Goal: Task Accomplishment & Management: Complete application form

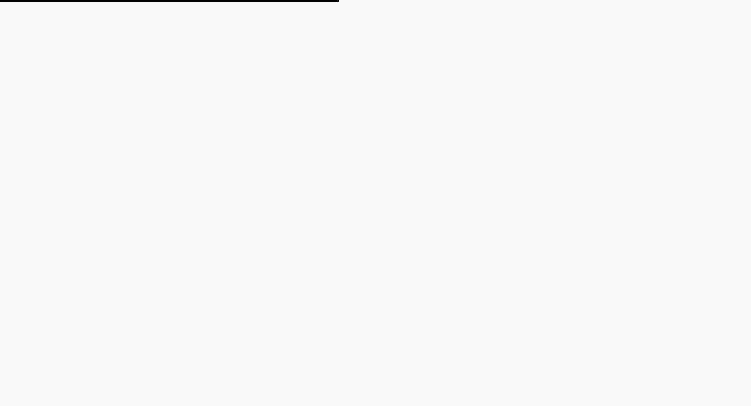
click at [448, 59] on plt-app-root at bounding box center [375, 203] width 751 height 406
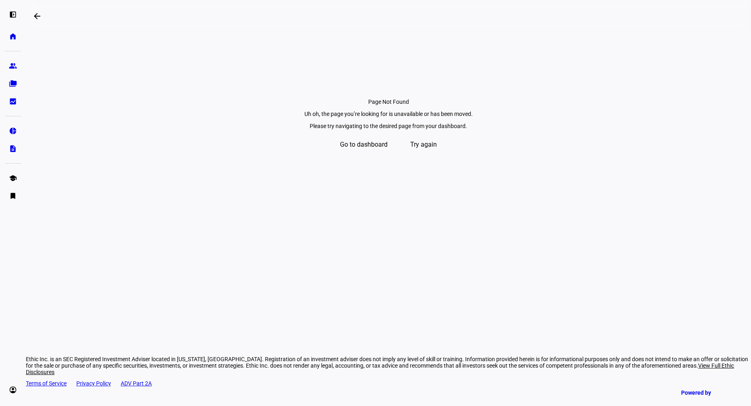
click at [435, 154] on span "Try again" at bounding box center [423, 144] width 27 height 19
click at [437, 154] on span "Try again" at bounding box center [423, 144] width 27 height 19
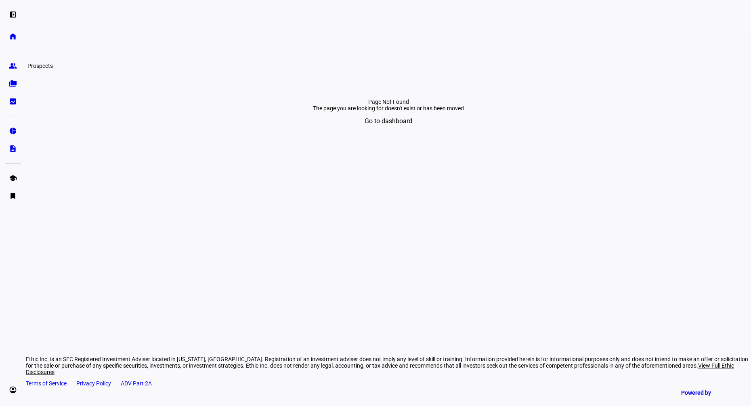
click at [13, 62] on eth-mat-symbol "group" at bounding box center [13, 66] width 8 height 8
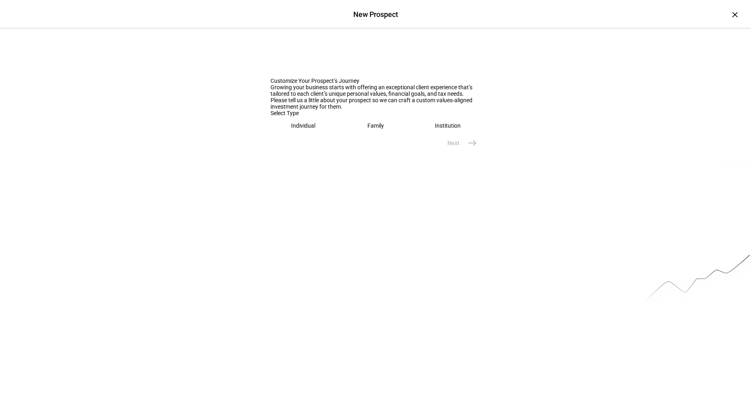
click at [295, 129] on div "Individual" at bounding box center [303, 125] width 24 height 6
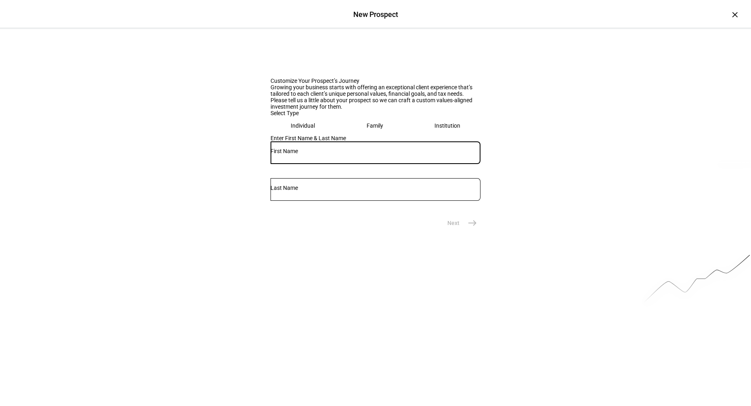
click at [306, 154] on input "text" at bounding box center [376, 151] width 210 height 6
type input "Shipla & Shawshank"
type input "Upadhye"
click at [311, 154] on input "Shipla & Shawshank" at bounding box center [376, 151] width 210 height 6
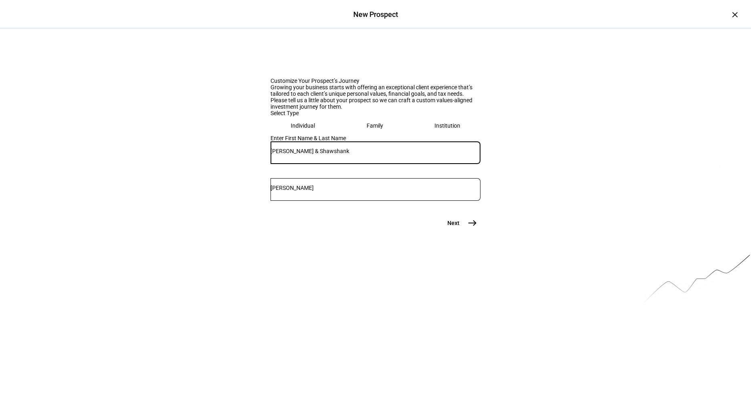
paste input "text"
click at [287, 154] on input "Shipla & Shashank" at bounding box center [376, 151] width 210 height 6
paste input "lp"
type input "Shilpa & Shashank"
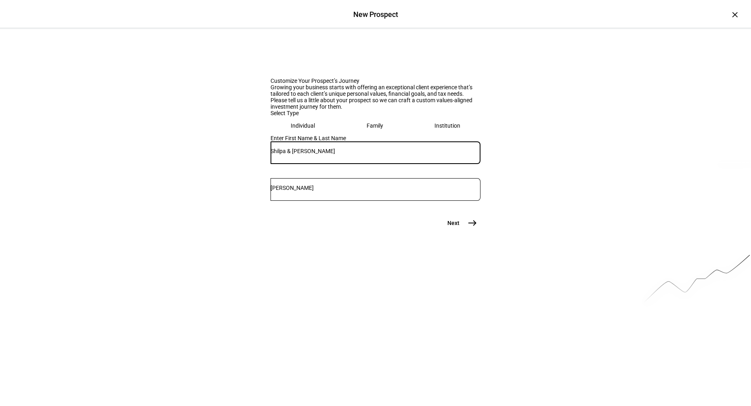
click at [468, 228] on mat-icon "east" at bounding box center [473, 223] width 10 height 10
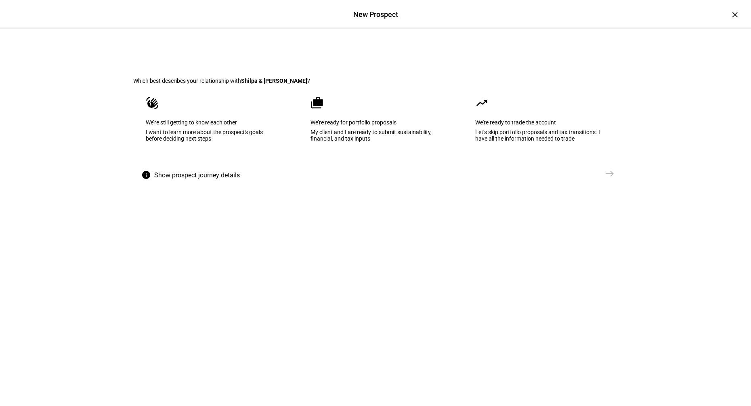
click at [383, 126] on div "We’re ready for portfolio proposals" at bounding box center [376, 122] width 130 height 6
click at [571, 178] on span "Create Prospect Profile" at bounding box center [567, 174] width 60 height 8
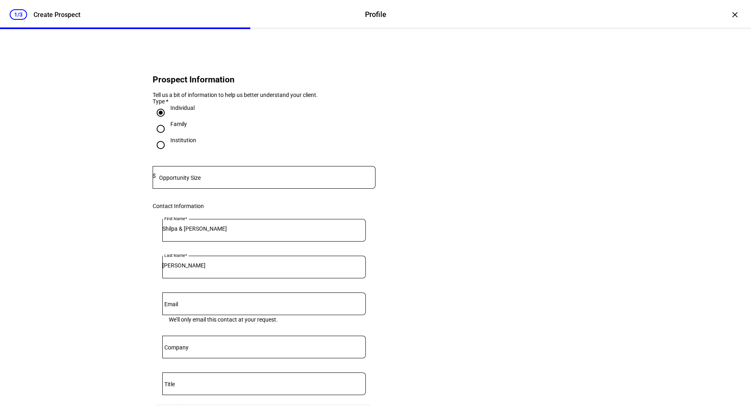
click at [285, 179] on input at bounding box center [266, 175] width 220 height 6
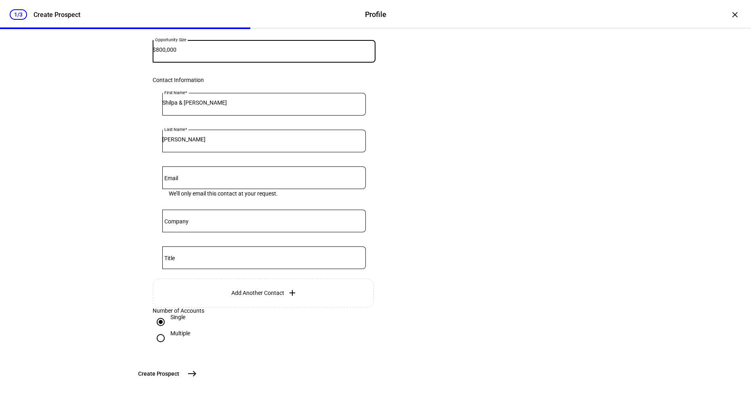
type input "800,000"
click at [200, 368] on span "east" at bounding box center [192, 374] width 16 height 16
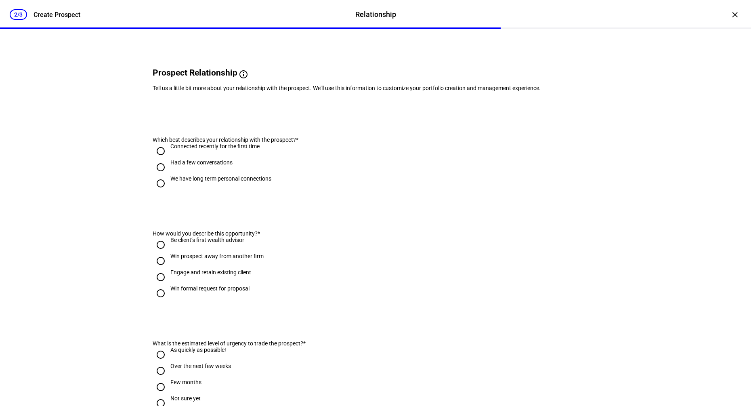
scroll to position [0, 0]
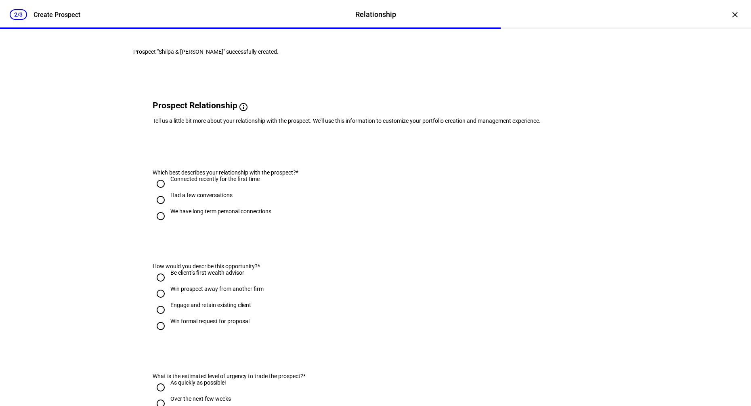
click at [224, 206] on div "Had a few conversations" at bounding box center [201, 199] width 62 height 15
click at [169, 208] on input "Had a few conversations" at bounding box center [161, 200] width 16 height 16
radio input "true"
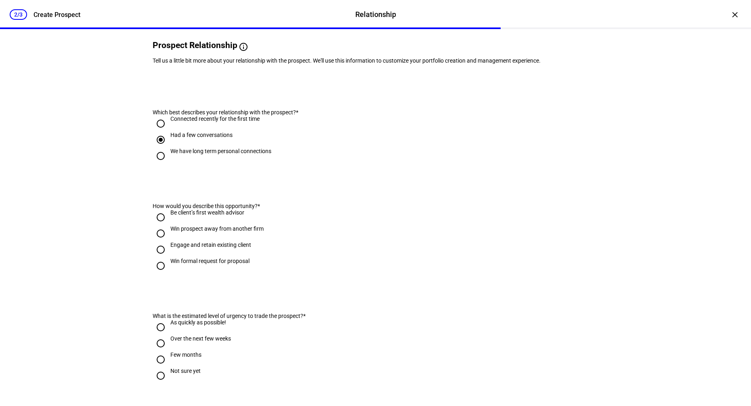
scroll to position [61, 0]
click at [224, 248] on div "Engage and retain existing client" at bounding box center [210, 244] width 81 height 6
click at [169, 257] on input "Engage and retain existing client" at bounding box center [161, 249] width 16 height 16
radio input "true"
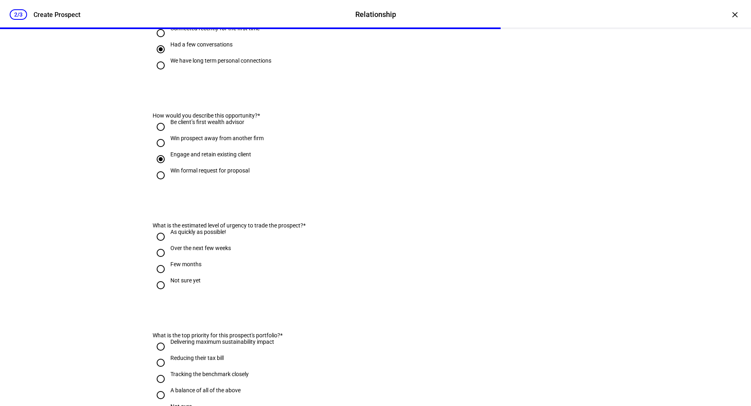
scroll to position [152, 0]
click at [205, 234] on div "As quickly as possible!" at bounding box center [198, 230] width 56 height 6
click at [169, 244] on input "As quickly as possible!" at bounding box center [161, 235] width 16 height 16
radio input "true"
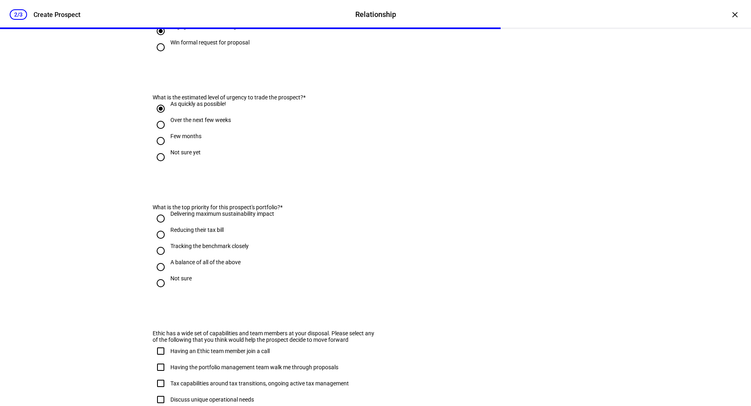
scroll to position [281, 0]
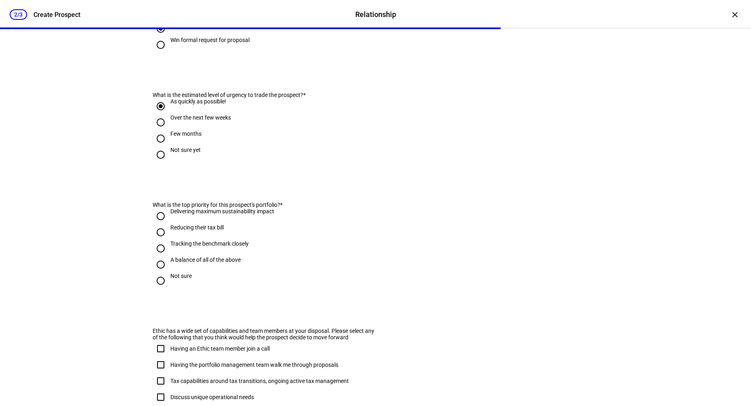
click at [208, 121] on div "Over the next few weeks" at bounding box center [200, 117] width 61 height 6
click at [169, 130] on input "Over the next few weeks" at bounding box center [161, 122] width 16 height 16
radio input "true"
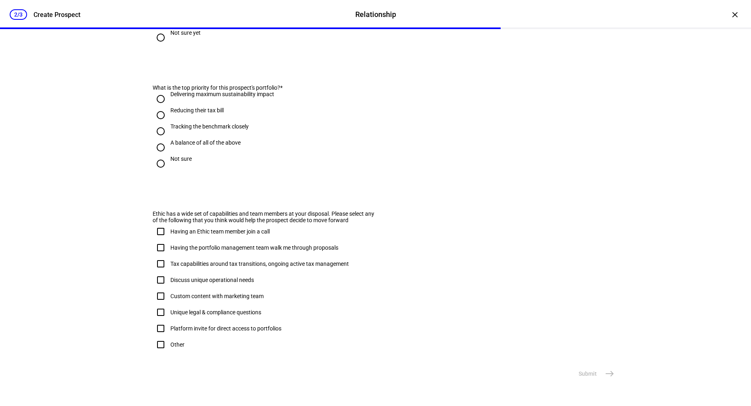
scroll to position [439, 0]
click at [176, 156] on div "Not sure" at bounding box center [180, 159] width 21 height 6
click at [169, 156] on input "Not sure" at bounding box center [161, 164] width 16 height 16
radio input "true"
click at [612, 377] on mat-icon "east" at bounding box center [610, 374] width 10 height 10
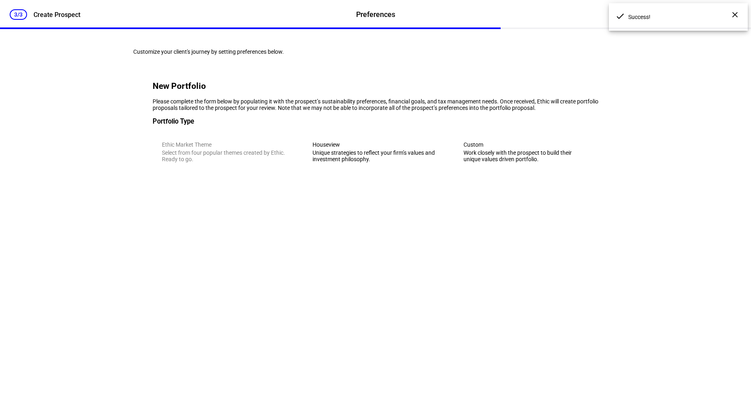
scroll to position [0, 0]
click at [354, 148] on div "Houseview" at bounding box center [376, 144] width 126 height 6
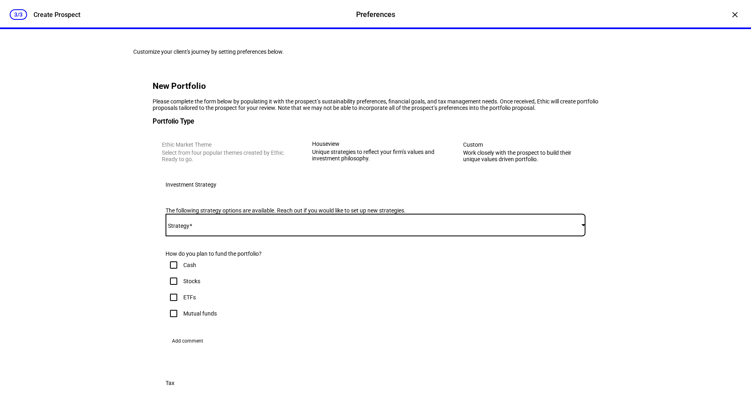
click at [334, 228] on span at bounding box center [374, 225] width 416 height 6
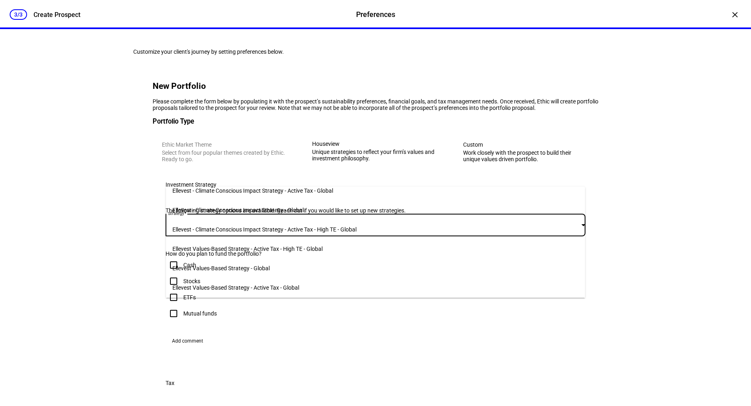
scroll to position [49, 0]
click at [300, 282] on mat-option "Ellevest Values-Based Strategy - Active Tax - Global" at bounding box center [375, 286] width 419 height 19
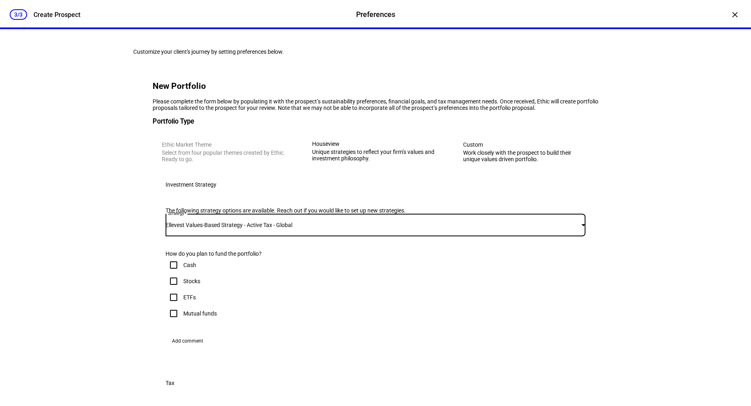
click at [154, 198] on div "Investment Strategy" at bounding box center [376, 185] width 446 height 26
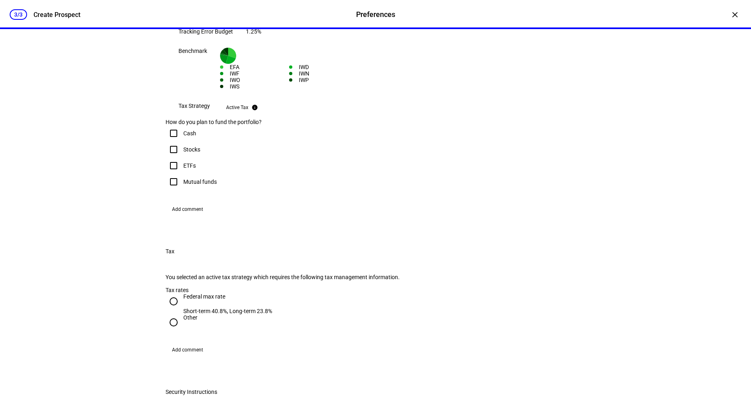
scroll to position [276, 0]
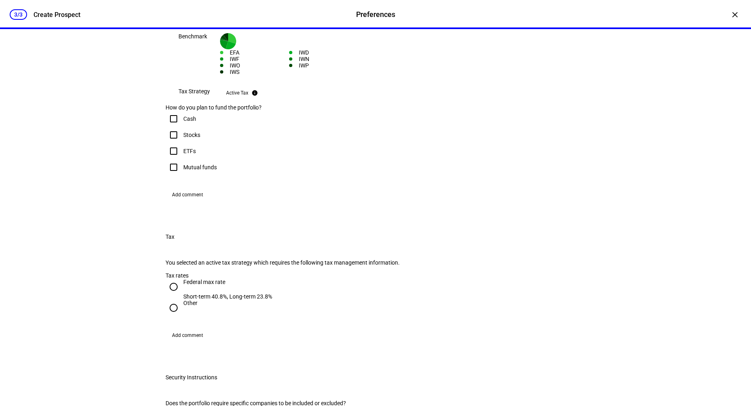
click at [175, 143] on input "Stocks" at bounding box center [174, 135] width 16 height 16
checkbox input "true"
click at [189, 201] on span "Add comment" at bounding box center [187, 194] width 31 height 13
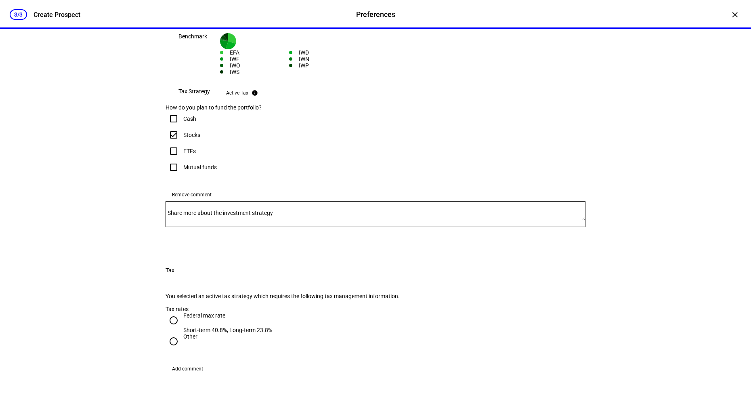
click at [221, 221] on textarea "Share more about the investment strategy" at bounding box center [376, 214] width 420 height 13
paste textarea "1) unlimited gains budget to get to a low TE 2) $0 gains budget, and 3) somethi…"
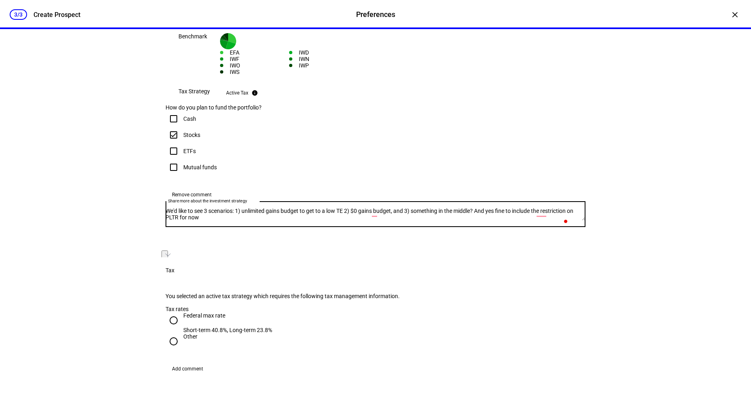
drag, startPoint x: 368, startPoint y: 328, endPoint x: 263, endPoint y: 328, distance: 105.4
click at [263, 221] on textarea "We'd like to see 3 scenarios: 1) unlimited gains budget to get to a low TE 2) $…" at bounding box center [376, 214] width 420 height 13
click at [348, 221] on textarea "We'd like to see 3 scenarios: 1) T.E focused, no gains budget TE 2) $0 gains bu…" at bounding box center [376, 214] width 420 height 13
drag, startPoint x: 364, startPoint y: 326, endPoint x: 364, endPoint y: 382, distance: 56.2
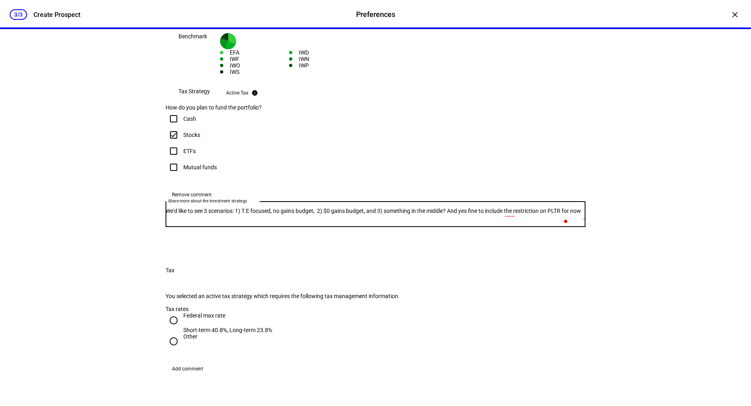
click at [364, 221] on textarea "We'd like to see 3 scenarios: 1) T.E focused, no gains budget, 2) $0 gains budg…" at bounding box center [376, 214] width 420 height 13
click at [431, 221] on textarea "We'd like to see 3 scenarios: 1) T.E focused, no gains budget, 2) Tax sensitive…" at bounding box center [376, 214] width 420 height 13
drag, startPoint x: 557, startPoint y: 328, endPoint x: 561, endPoint y: 341, distance: 13.3
click at [561, 221] on textarea "We'd like to see 3 scenarios: 1) T.E focused, no gains budget, 2) Tax sensitive…" at bounding box center [376, 214] width 420 height 13
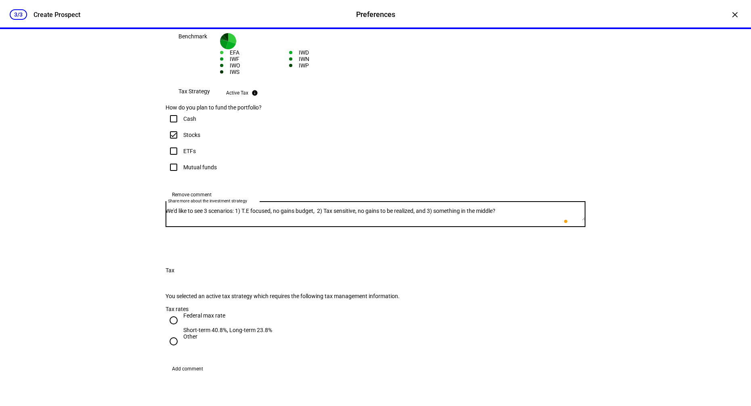
type textarea "We'd like to see 3 scenarios: 1) T.E focused, no gains budget, 2) Tax sensitive…"
click at [637, 278] on div "3/3 Create Prospect Preferences Preferences Create Prospect × Customize your cl…" at bounding box center [375, 203] width 751 height 406
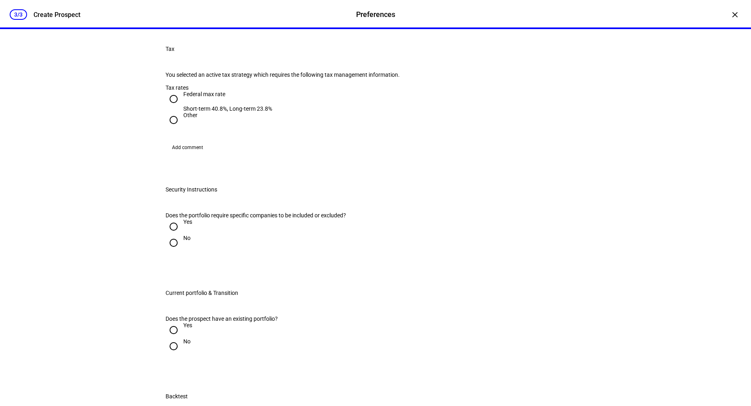
click at [175, 107] on input "Federal max rate Short-term 40.8%, Long-term 23.8%" at bounding box center [174, 99] width 16 height 16
radio input "true"
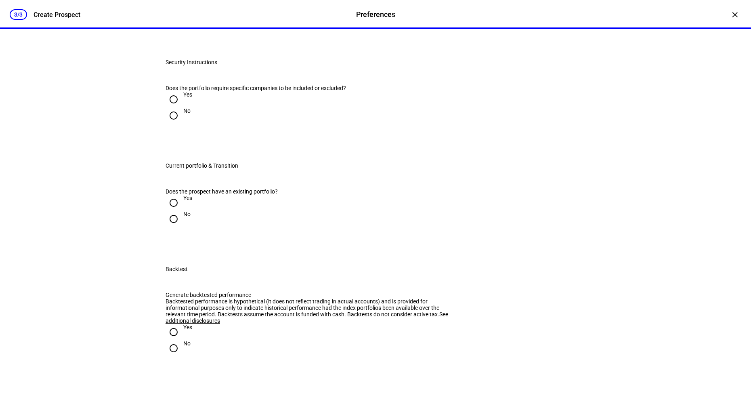
scroll to position [625, 0]
click at [181, 106] on input "Yes" at bounding box center [174, 98] width 16 height 16
radio input "true"
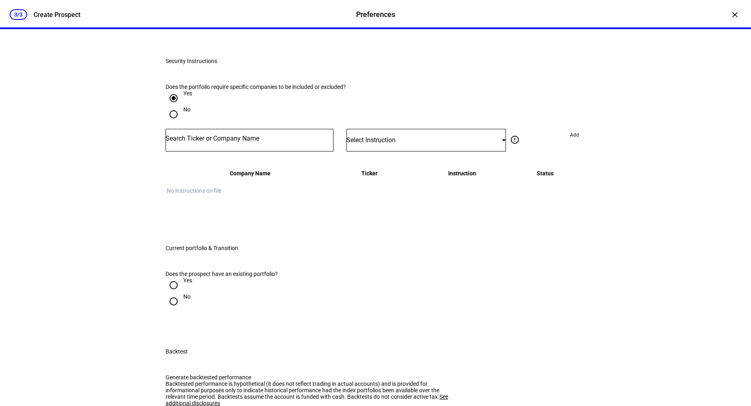
click at [201, 142] on input "Number" at bounding box center [250, 138] width 168 height 6
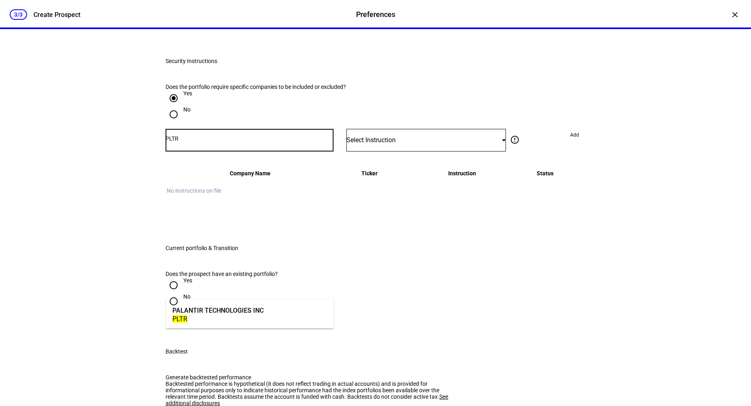
type input "PLTR"
click at [234, 312] on div "PALANTIR TECHNOLOGIES INC" at bounding box center [217, 310] width 91 height 9
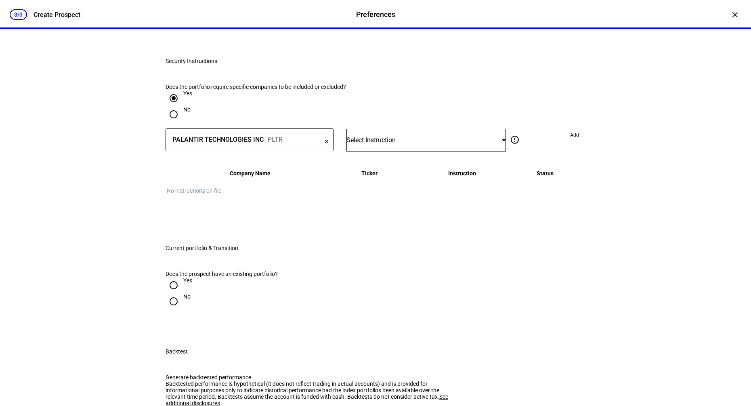
click at [444, 151] on div "Select Instruction" at bounding box center [427, 140] width 160 height 23
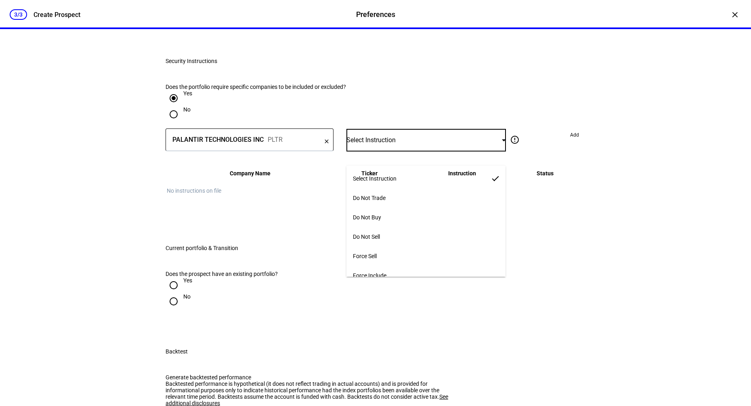
click at [453, 219] on mat-option "Do Not Buy" at bounding box center [426, 217] width 159 height 19
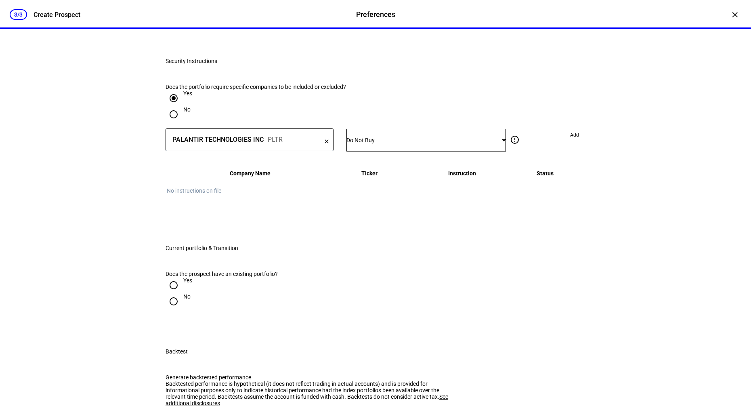
click at [577, 141] on span "Add" at bounding box center [574, 134] width 9 height 13
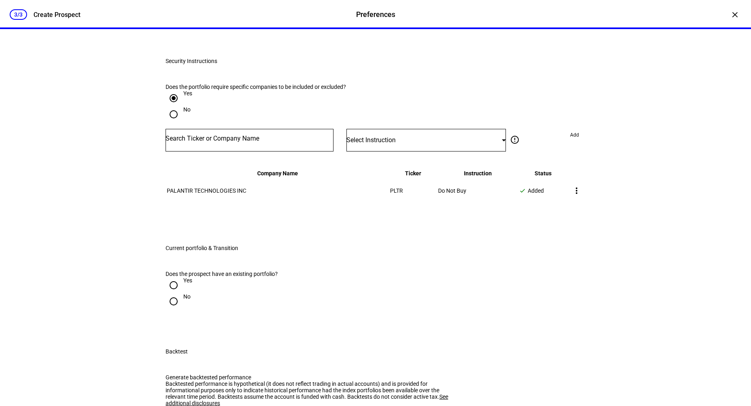
scroll to position [894, 0]
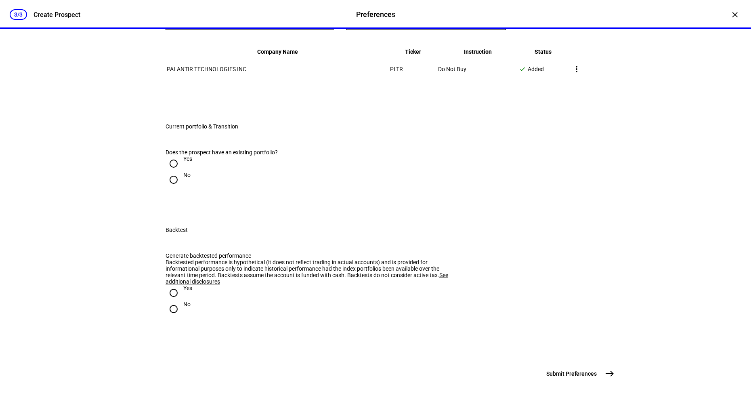
click at [179, 172] on input "Yes" at bounding box center [174, 164] width 16 height 16
radio input "true"
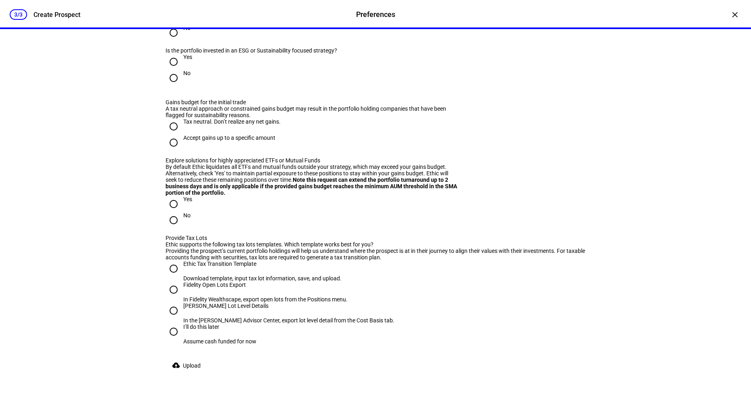
click at [173, 86] on input "No" at bounding box center [174, 78] width 16 height 16
radio input "true"
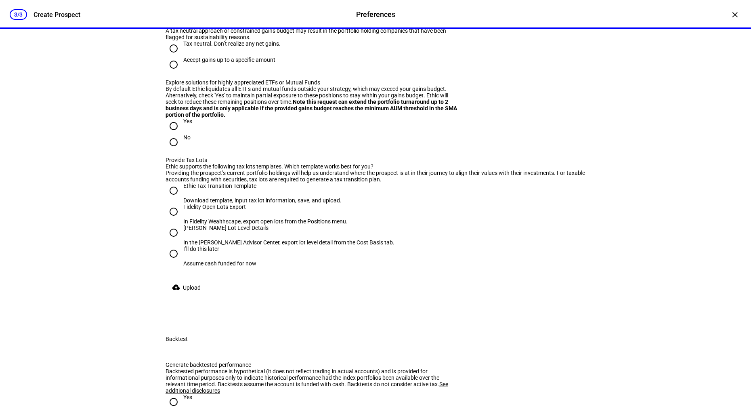
scroll to position [975, 0]
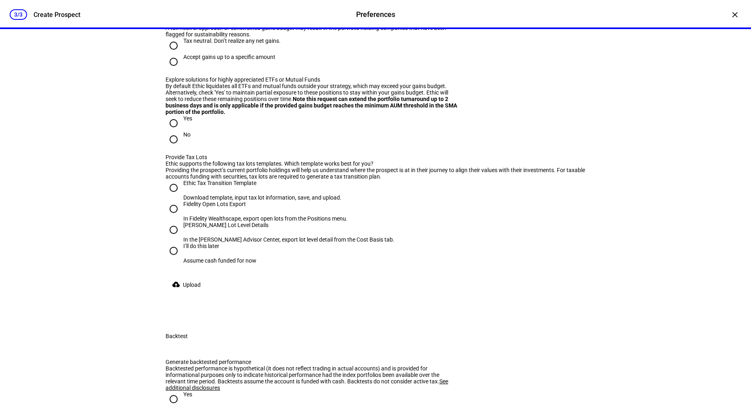
click at [175, 54] on input "Tax neutral. Don’t realize any net gains." at bounding box center [174, 46] width 16 height 16
radio input "true"
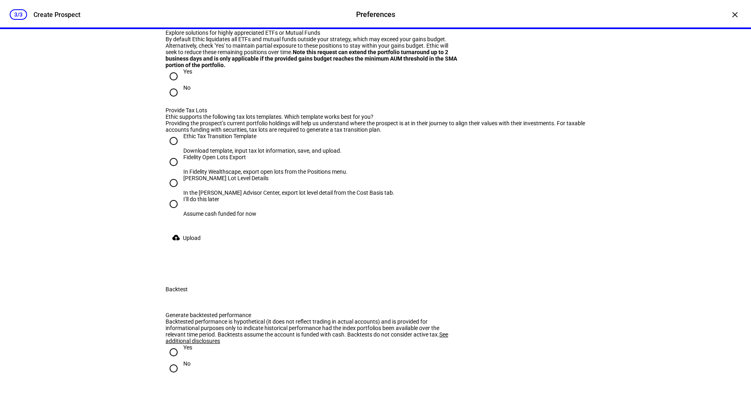
click at [175, 84] on input "Yes" at bounding box center [174, 76] width 16 height 16
radio input "true"
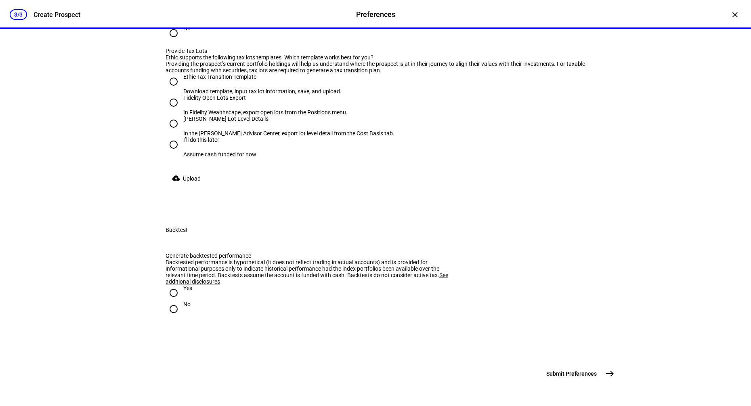
scroll to position [1120, 0]
click at [176, 90] on input "Ethic Tax Transition Template Download template, input tax lot information, sav…" at bounding box center [174, 82] width 16 height 16
radio input "true"
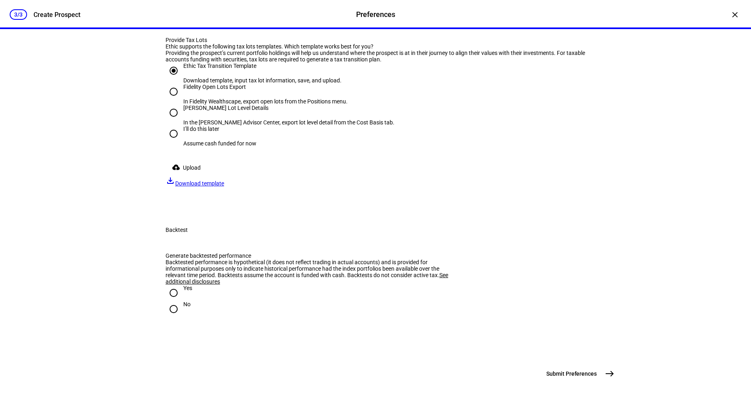
scroll to position [1191, 0]
click at [224, 187] on span "Download template" at bounding box center [199, 183] width 49 height 6
click at [196, 176] on span "Upload" at bounding box center [192, 168] width 18 height 16
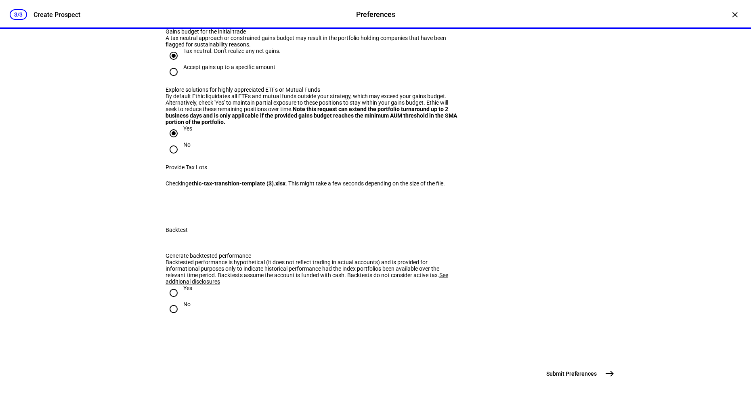
click at [178, 301] on input "No" at bounding box center [174, 309] width 16 height 16
radio input "true"
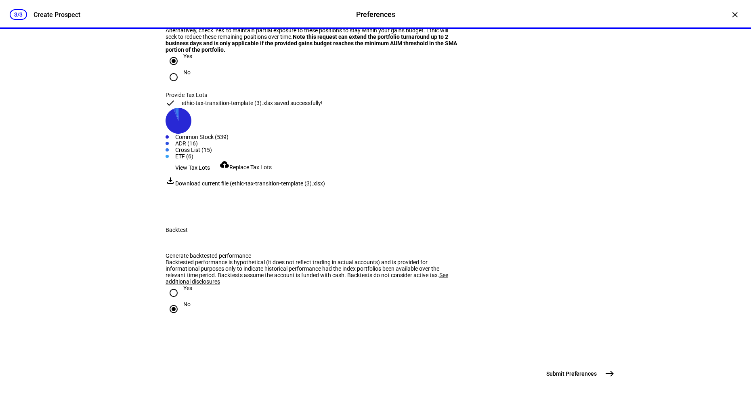
scroll to position [1291, 0]
click at [608, 370] on mat-icon "east" at bounding box center [610, 374] width 10 height 10
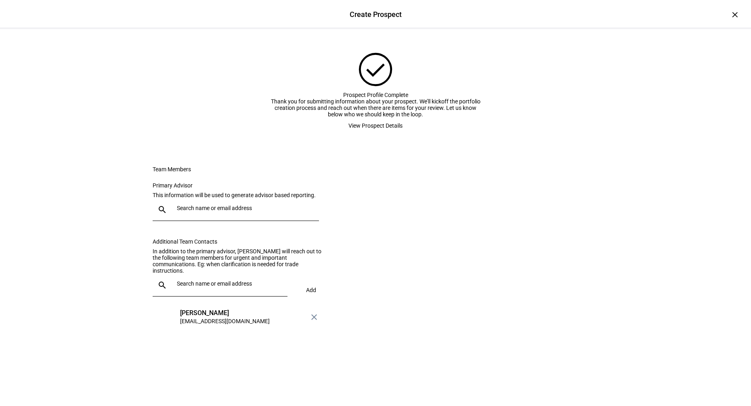
scroll to position [0, 0]
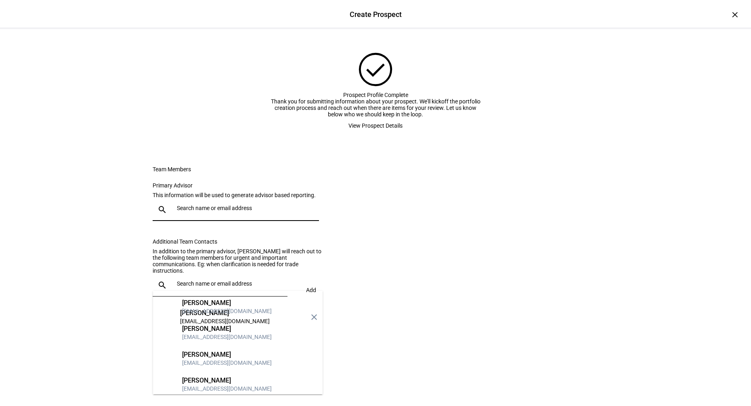
click at [269, 211] on input "text" at bounding box center [246, 208] width 139 height 6
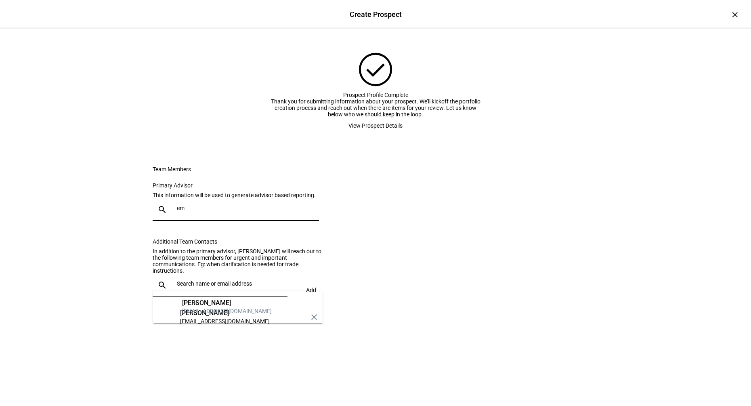
type input "em"
click at [246, 305] on mat-option "EG Emily Green egreen@ellevest.com" at bounding box center [238, 307] width 170 height 26
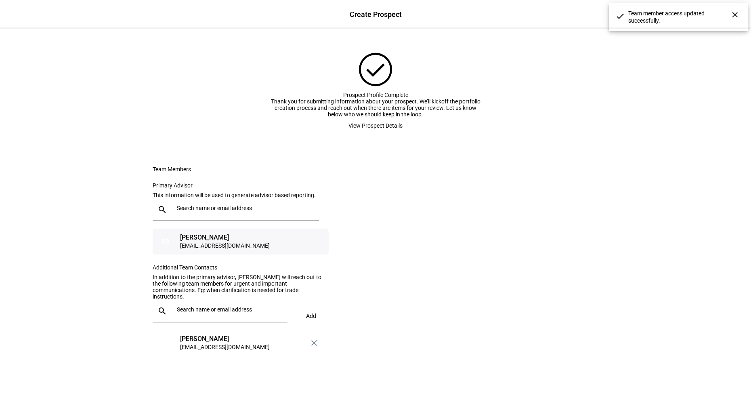
scroll to position [74, 0]
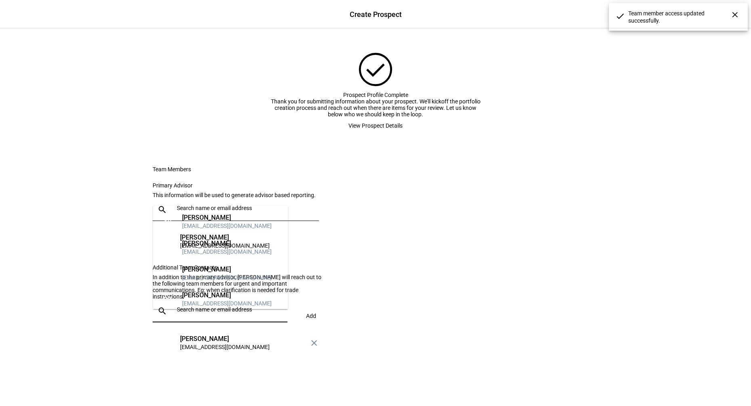
click at [248, 313] on input "text" at bounding box center [230, 309] width 107 height 6
type input "ka"
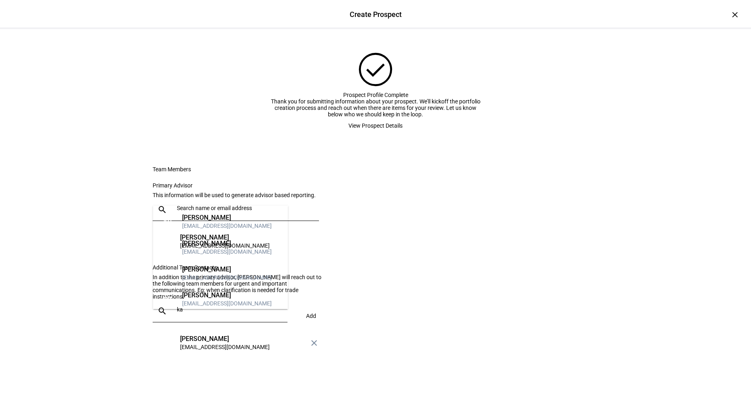
click at [244, 244] on mat-option "KH Kaitlin Horsch khorsch@ellevest.com" at bounding box center [220, 248] width 135 height 26
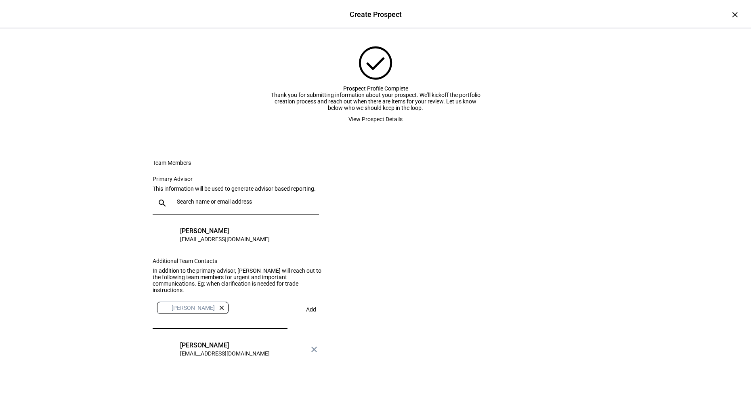
click at [301, 319] on span at bounding box center [311, 309] width 28 height 19
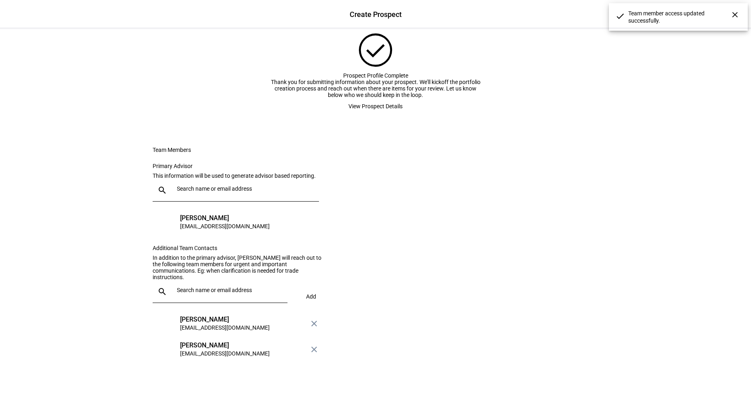
click at [393, 99] on span "View Prospect Details" at bounding box center [376, 106] width 54 height 16
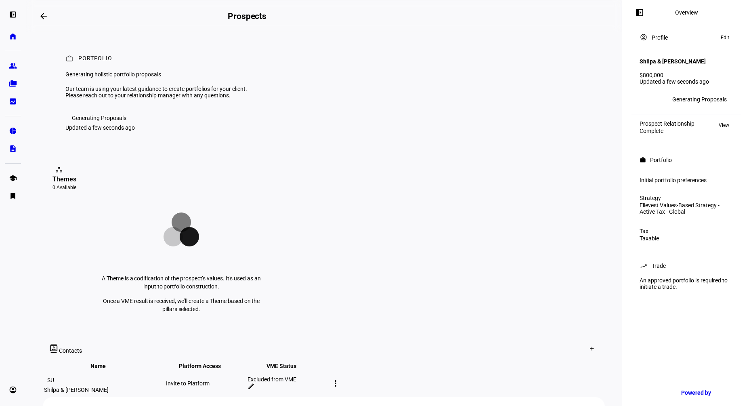
click at [731, 128] on span at bounding box center [724, 125] width 19 height 10
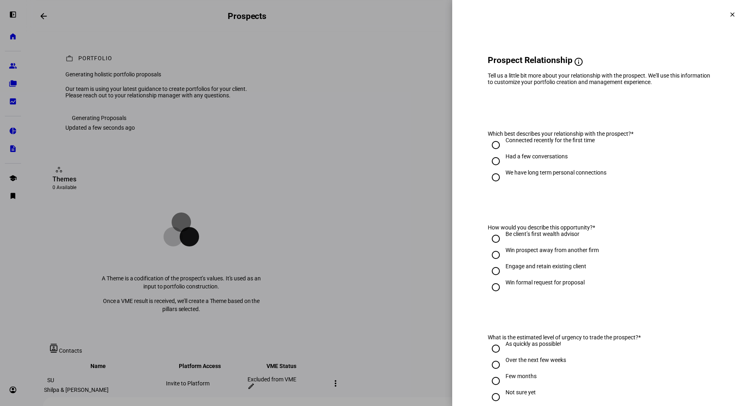
click at [734, 14] on mat-icon "clear" at bounding box center [732, 14] width 7 height 7
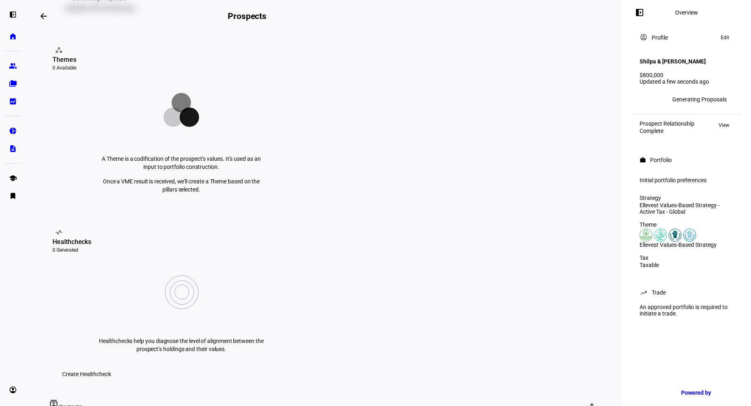
scroll to position [36, 0]
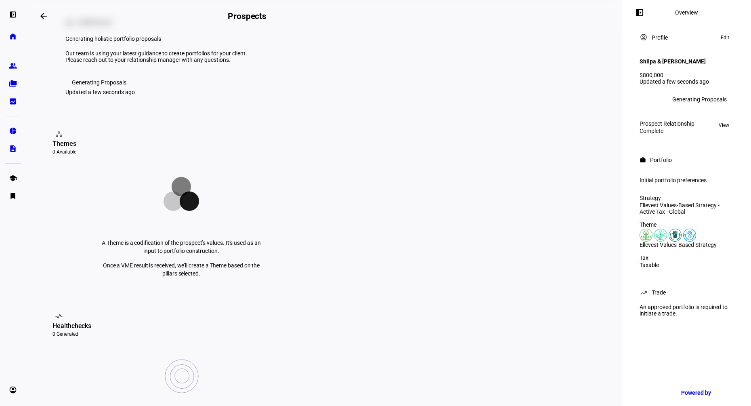
click at [728, 130] on span "View" at bounding box center [724, 125] width 11 height 10
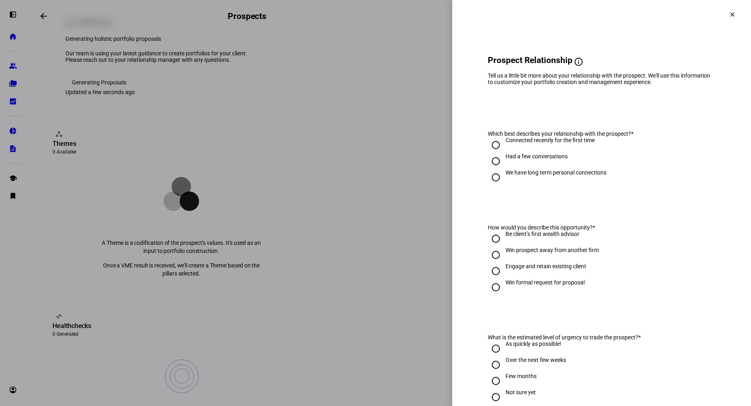
click at [734, 15] on mat-icon "clear" at bounding box center [732, 14] width 7 height 7
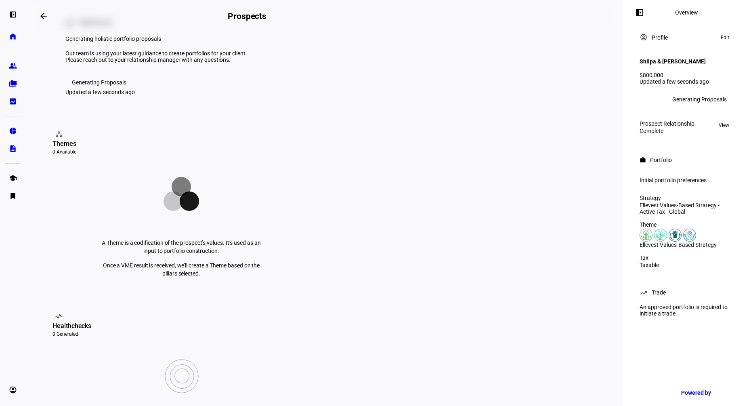
click at [674, 183] on div "Initial portfolio preferences" at bounding box center [687, 180] width 94 height 6
click at [730, 42] on span at bounding box center [725, 38] width 17 height 10
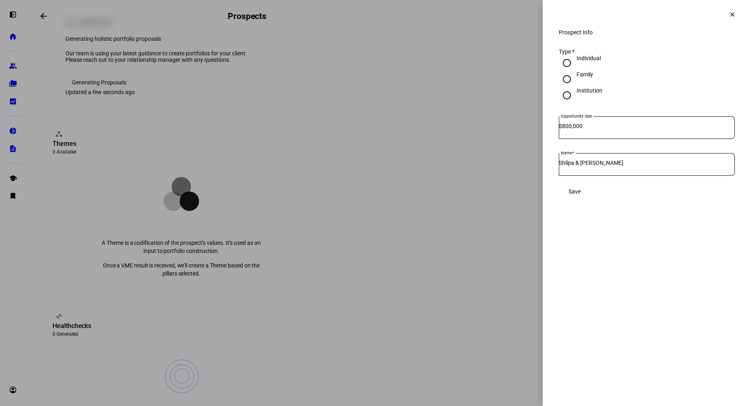
click at [732, 17] on mat-icon "clear" at bounding box center [732, 14] width 7 height 7
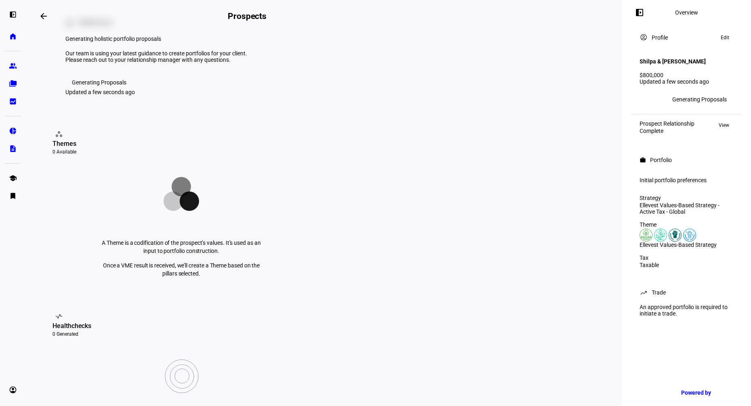
click at [722, 130] on span "View" at bounding box center [724, 125] width 11 height 10
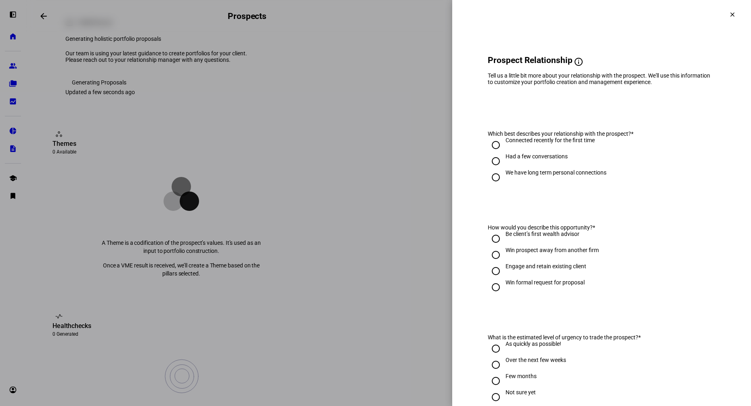
scroll to position [87, 0]
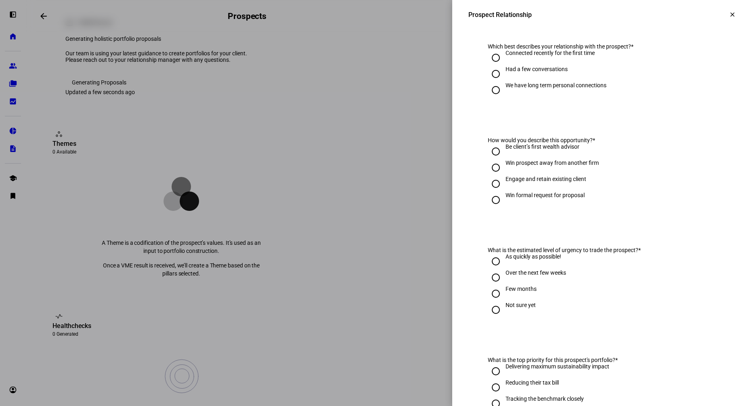
click at [501, 269] on input "As quickly as possible!" at bounding box center [496, 261] width 16 height 16
radio input "true"
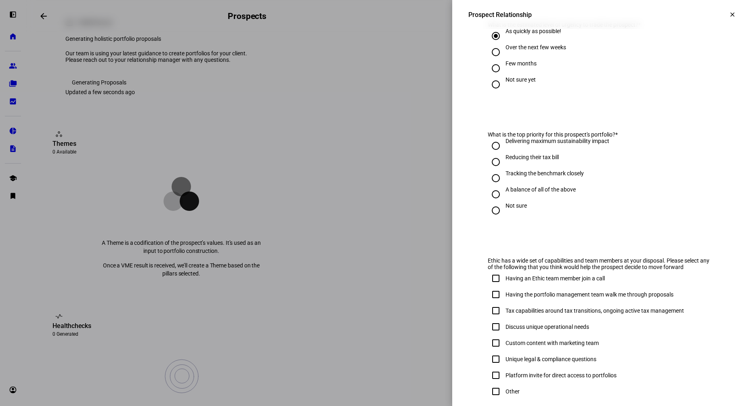
scroll to position [369, 0]
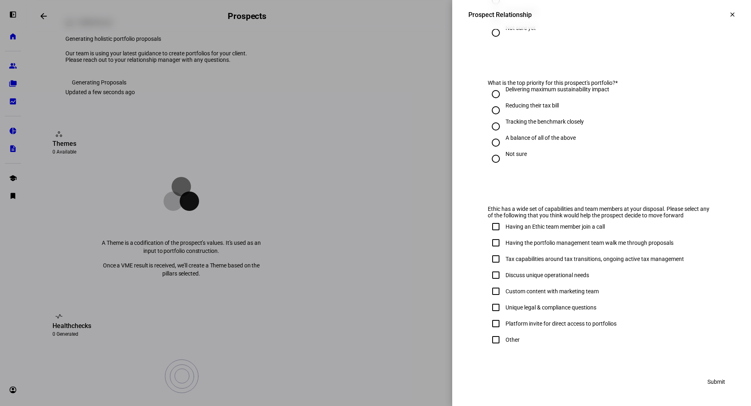
click at [715, 384] on span "Submit" at bounding box center [717, 382] width 18 height 16
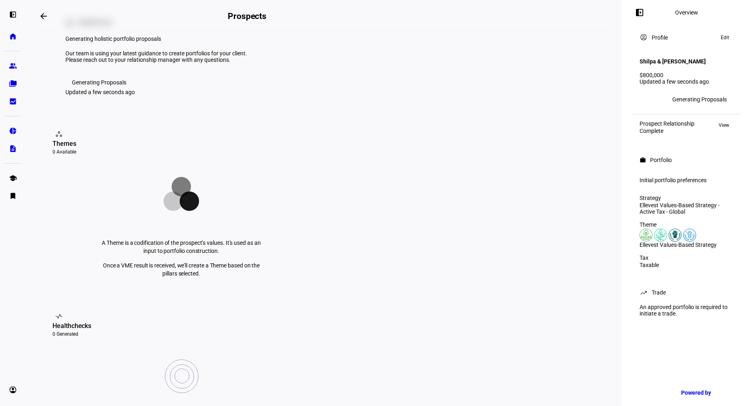
click at [687, 188] on div "Initial portfolio preferences" at bounding box center [686, 180] width 103 height 15
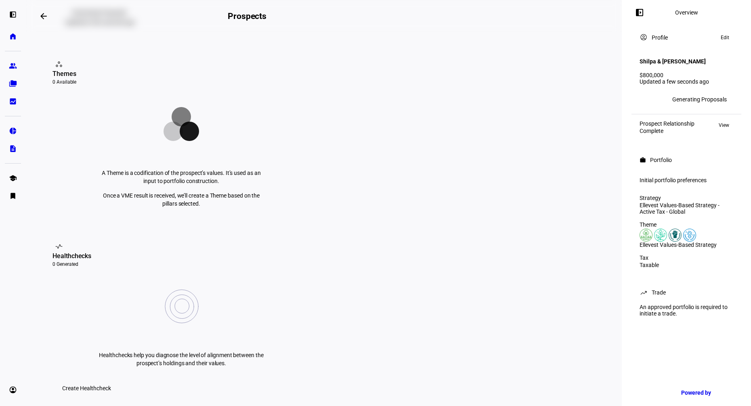
scroll to position [0, 0]
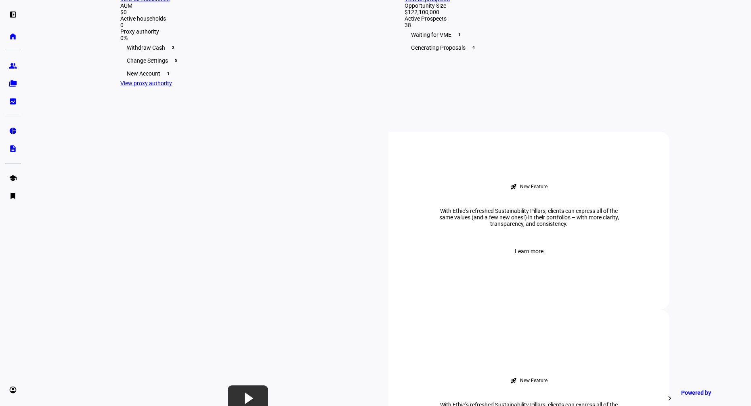
scroll to position [208, 0]
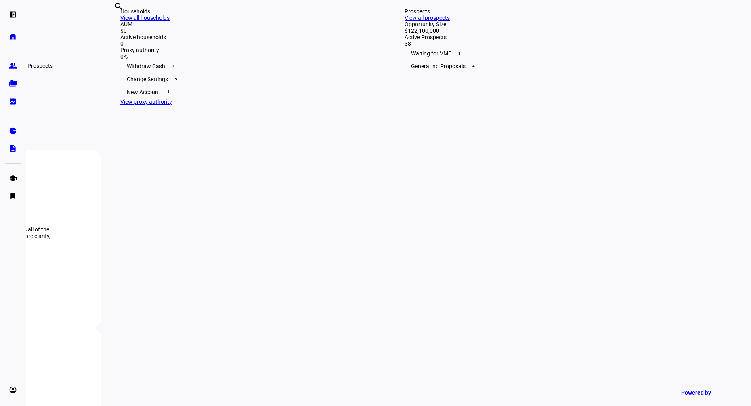
click at [14, 67] on eth-mat-symbol "group" at bounding box center [13, 66] width 8 height 8
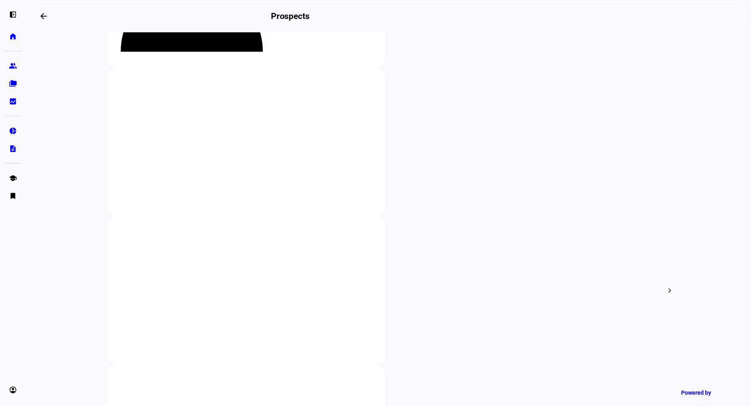
scroll to position [236, 0]
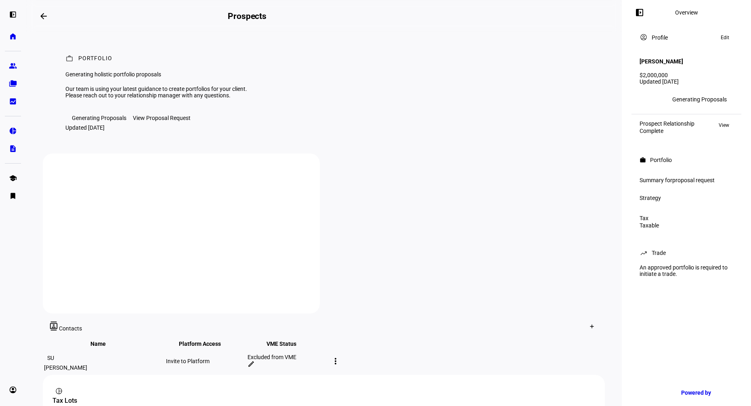
click at [169, 121] on div "View Proposal Request" at bounding box center [162, 118] width 58 height 6
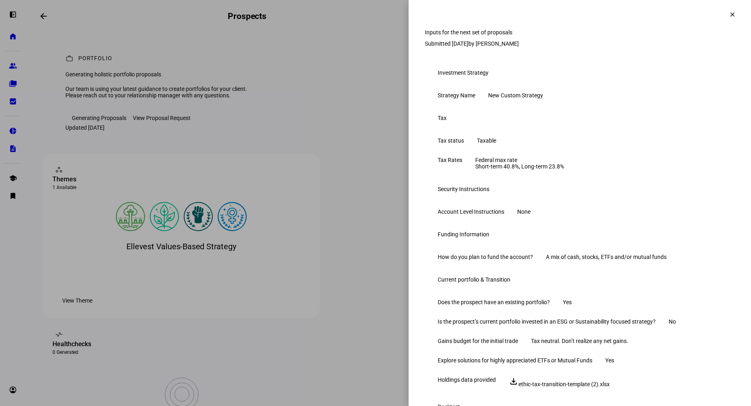
click at [733, 13] on mat-icon "clear" at bounding box center [732, 14] width 7 height 7
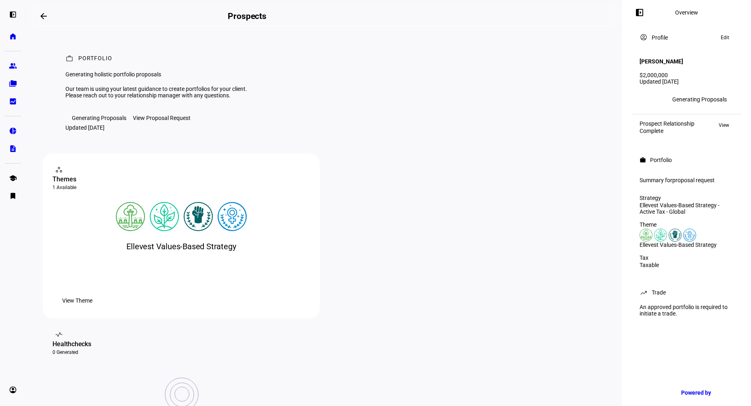
click at [719, 120] on span "View" at bounding box center [724, 125] width 11 height 10
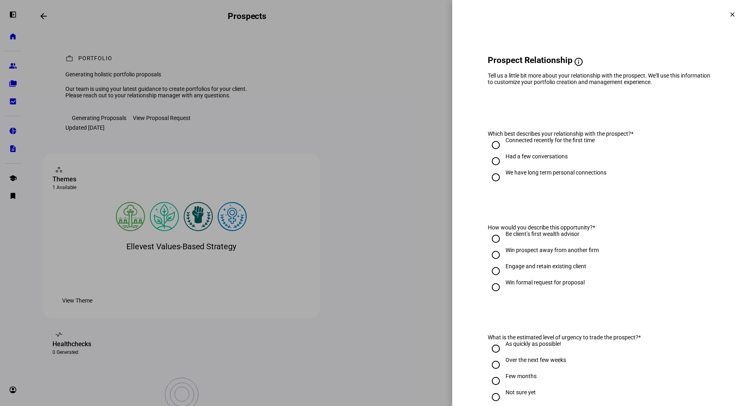
scroll to position [369, 0]
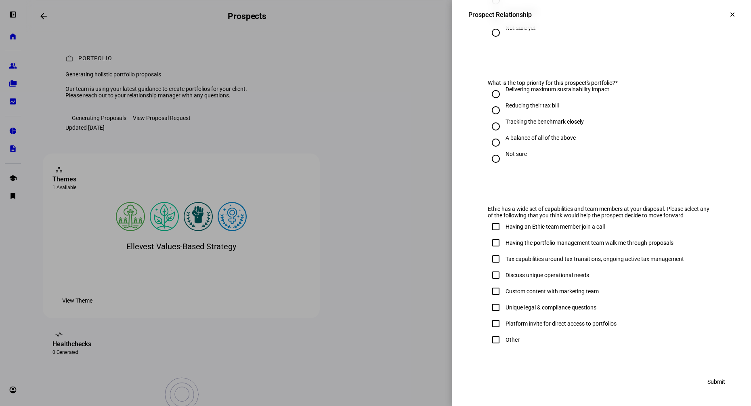
click at [732, 16] on mat-icon "clear" at bounding box center [732, 14] width 7 height 7
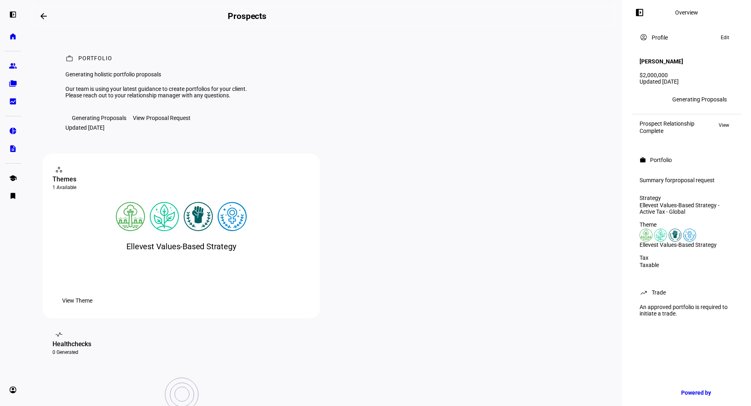
click at [725, 120] on span "View" at bounding box center [724, 125] width 11 height 10
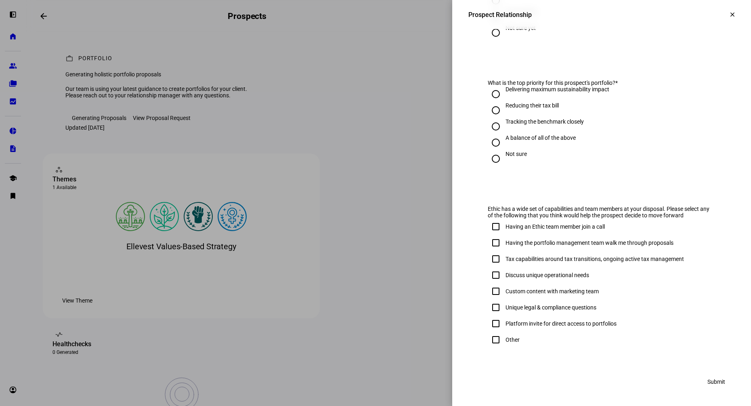
click at [732, 14] on mat-icon "clear" at bounding box center [732, 14] width 7 height 7
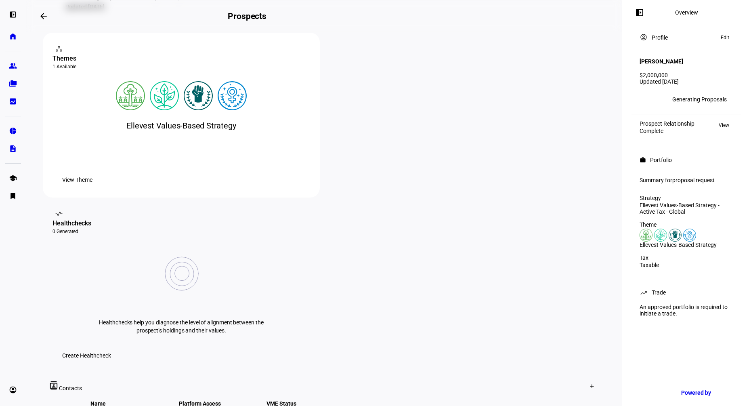
scroll to position [0, 0]
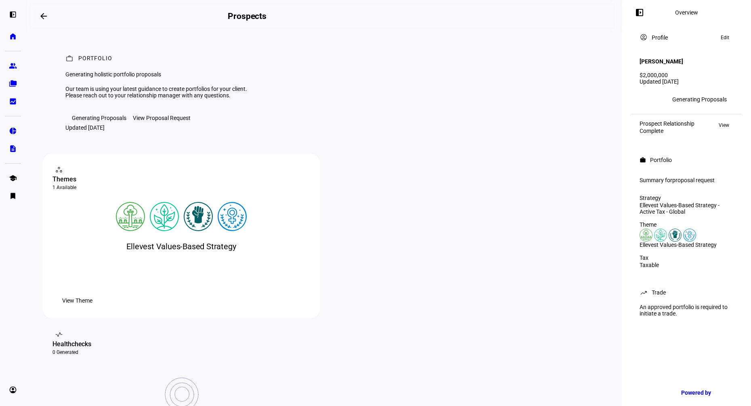
click at [675, 251] on div "Theme Ellevest Values-Based Strategy" at bounding box center [686, 234] width 103 height 33
click at [669, 227] on div "Racial Justice" at bounding box center [677, 223] width 41 height 10
click at [686, 177] on span "proposal request" at bounding box center [694, 180] width 42 height 6
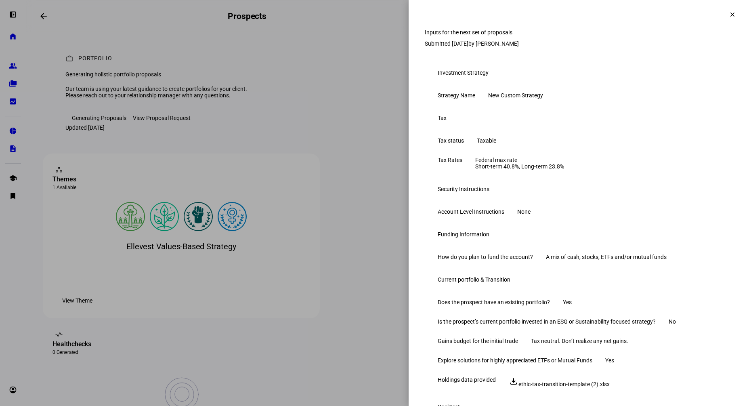
click at [733, 9] on span at bounding box center [732, 14] width 19 height 19
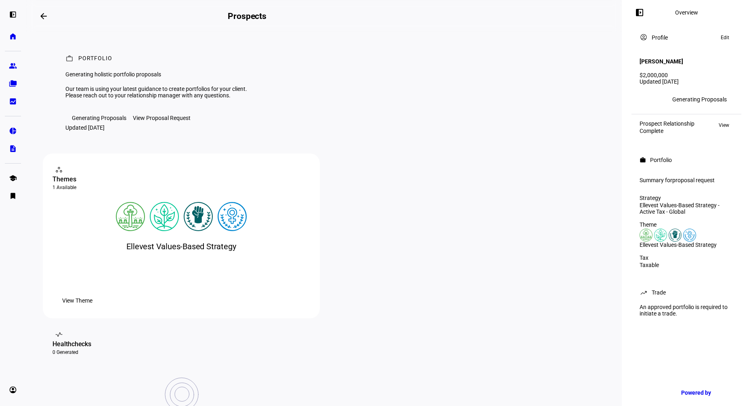
click at [727, 39] on span "Edit" at bounding box center [725, 38] width 8 height 10
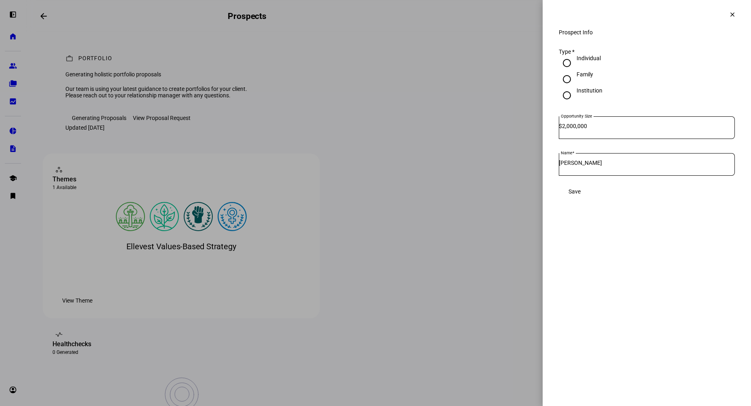
click at [735, 15] on span at bounding box center [732, 14] width 19 height 19
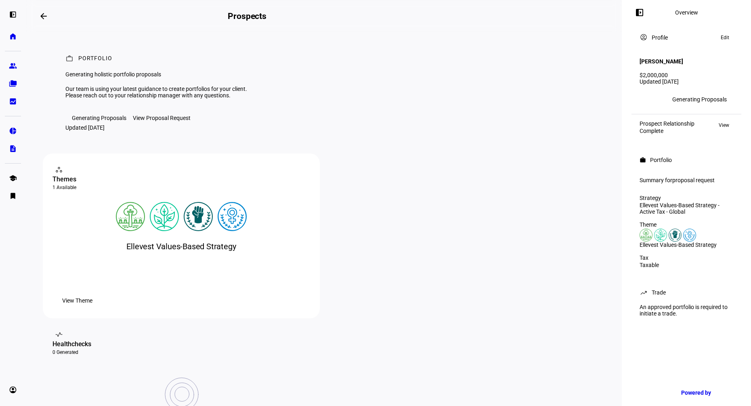
click at [706, 96] on div "Generating Proposals" at bounding box center [700, 99] width 55 height 6
click at [725, 120] on span "View" at bounding box center [724, 125] width 11 height 10
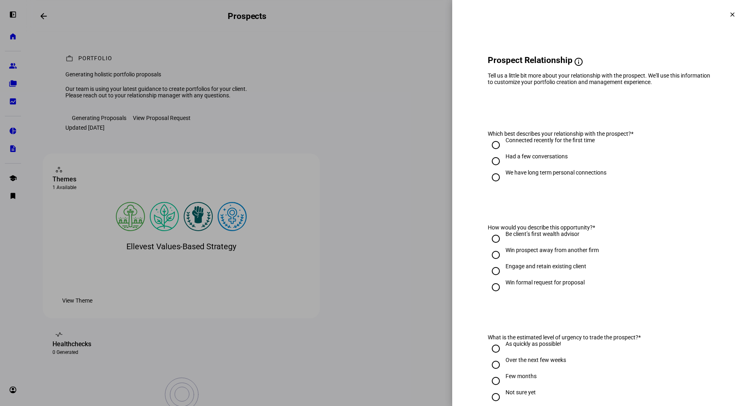
scroll to position [369, 0]
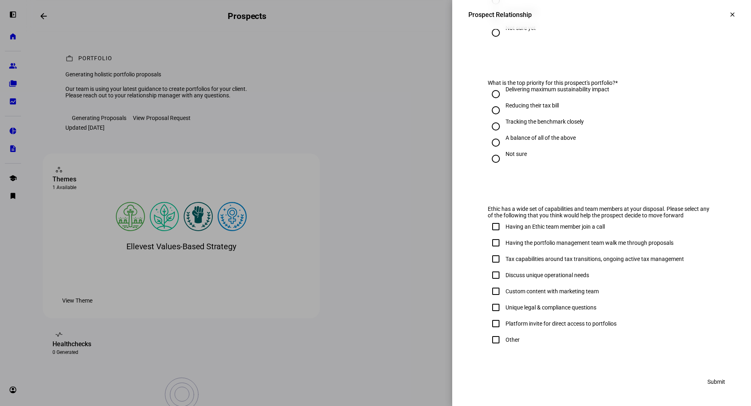
click at [732, 8] on span at bounding box center [732, 14] width 19 height 19
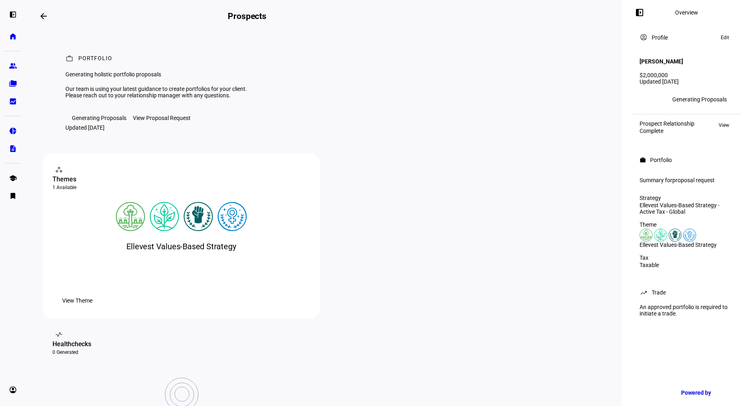
click at [681, 177] on span "proposal request" at bounding box center [694, 180] width 42 height 6
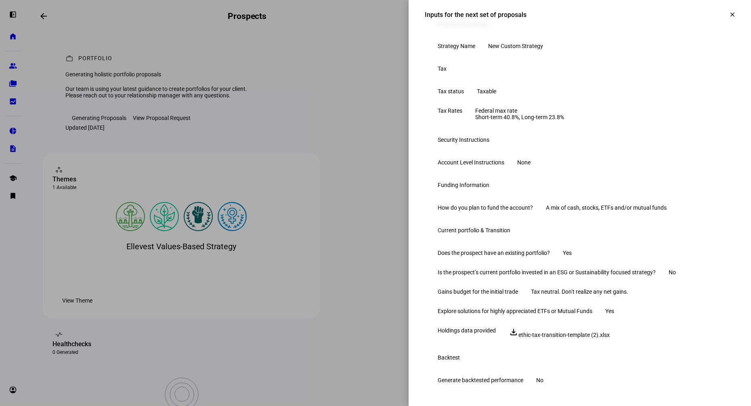
scroll to position [177, 0]
click at [729, 15] on mat-icon "clear" at bounding box center [732, 14] width 7 height 7
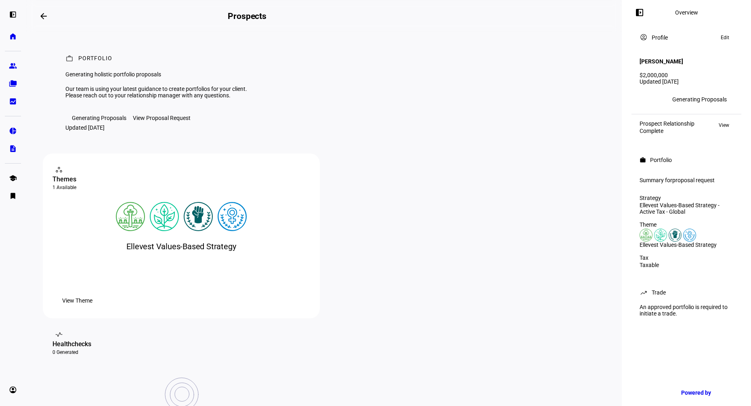
click at [160, 121] on div "View Proposal Request" at bounding box center [162, 118] width 58 height 6
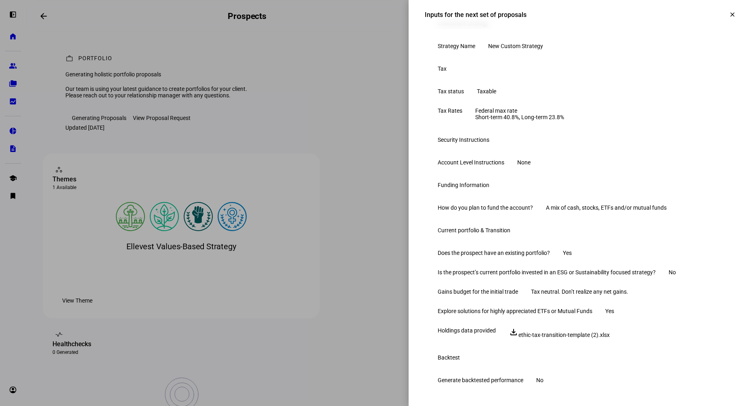
scroll to position [0, 0]
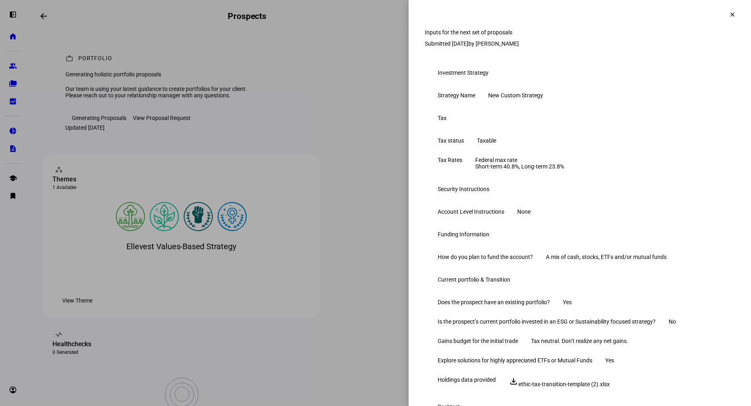
click at [740, 23] on span at bounding box center [732, 14] width 19 height 19
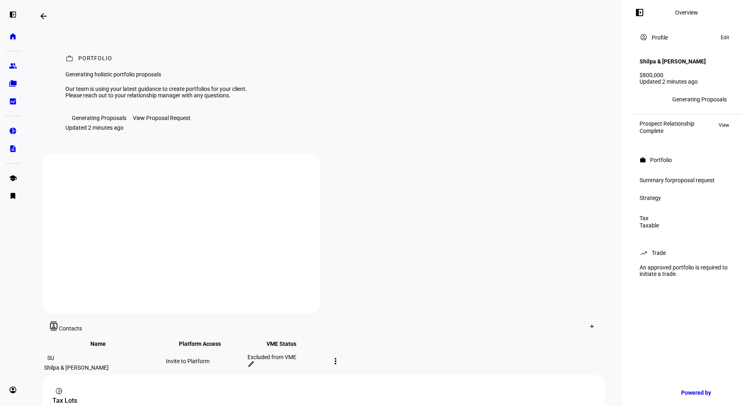
click at [685, 183] on span "proposal request" at bounding box center [694, 180] width 42 height 6
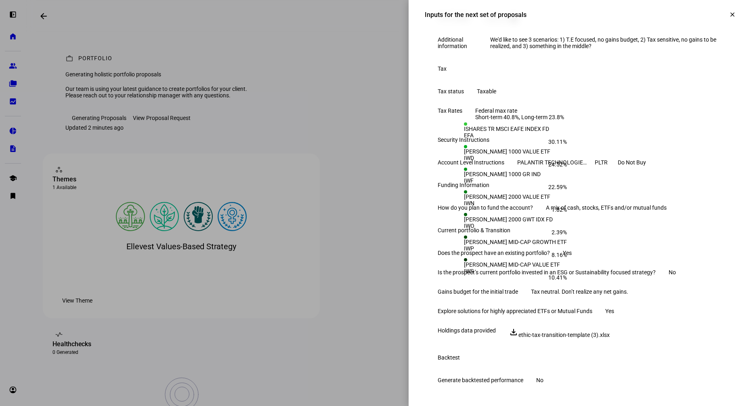
scroll to position [345, 0]
click at [729, 12] on mat-icon "clear" at bounding box center [732, 14] width 7 height 7
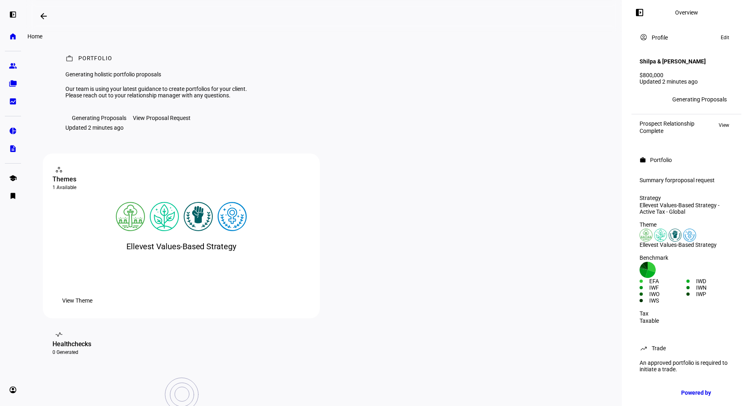
click at [20, 36] on link "home Home" at bounding box center [13, 36] width 16 height 16
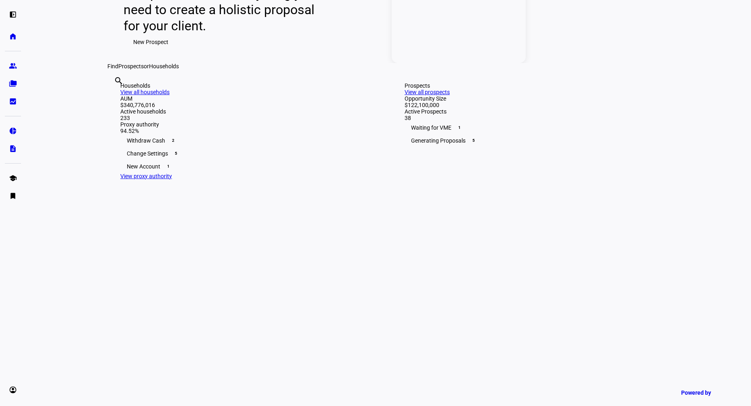
scroll to position [348, 0]
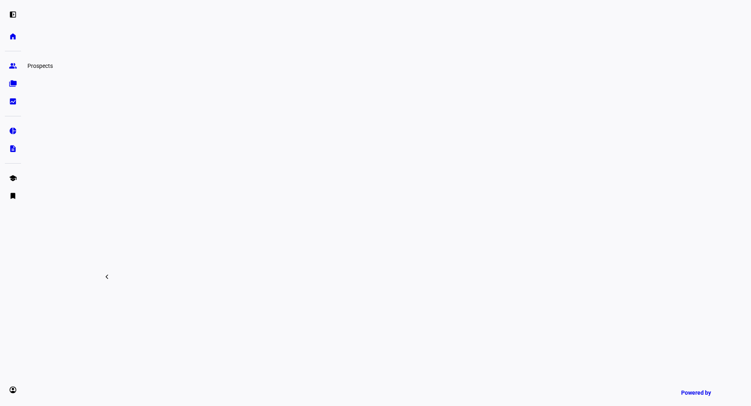
click at [19, 62] on link "group Prospects" at bounding box center [13, 66] width 16 height 16
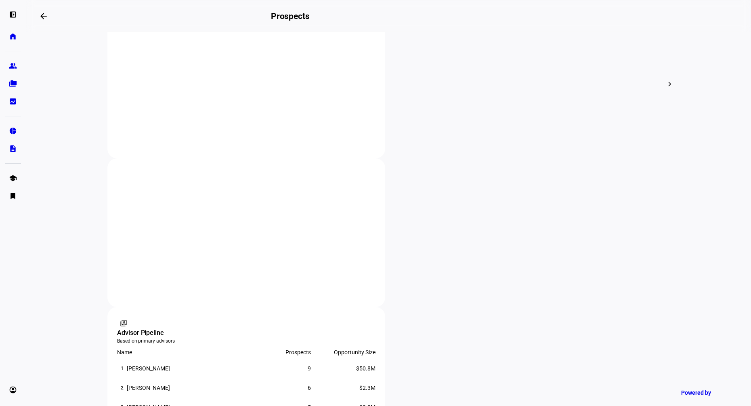
scroll to position [396, 0]
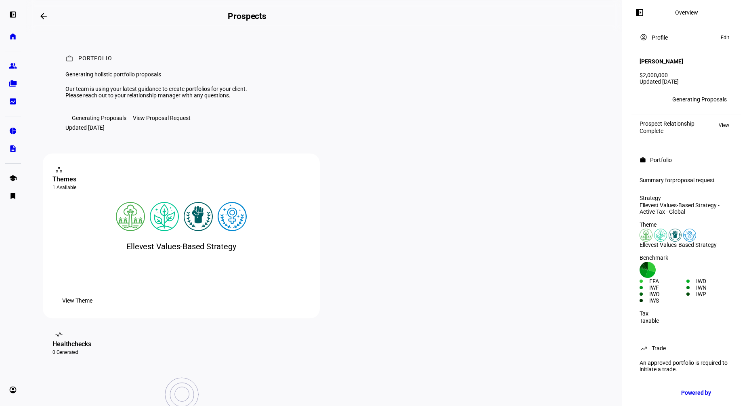
click at [692, 177] on span "proposal request" at bounding box center [694, 180] width 42 height 6
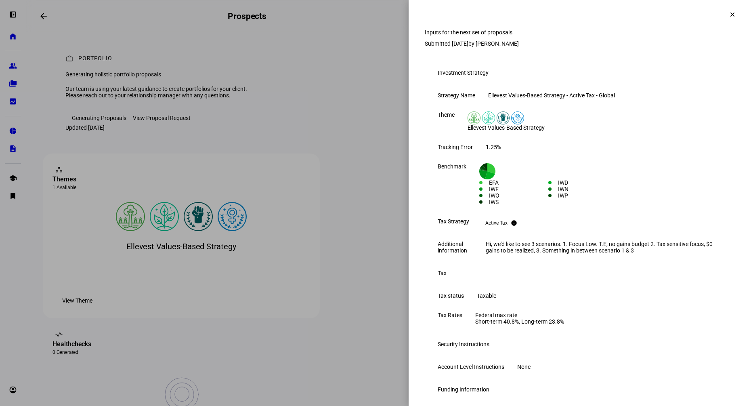
click at [568, 137] on eth-form-table-row "Theme Ellevest Values-Based Strategy" at bounding box center [580, 121] width 310 height 32
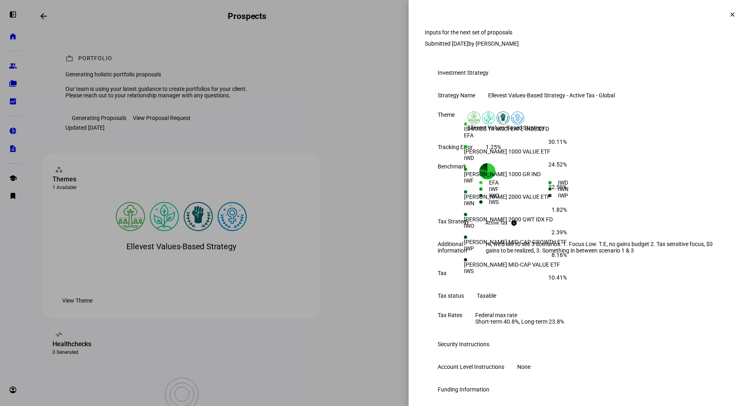
click at [734, 16] on mat-icon "clear" at bounding box center [732, 14] width 7 height 7
